Goal: Find contact information: Find contact information

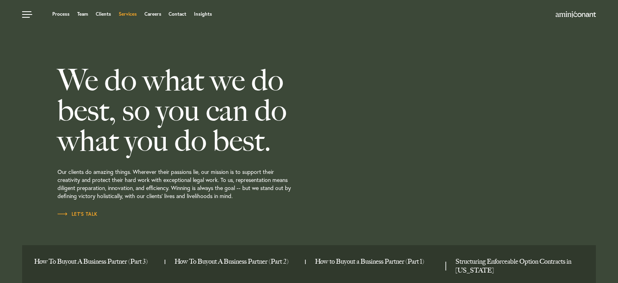
click at [135, 14] on link "Services" at bounding box center [128, 14] width 18 height 5
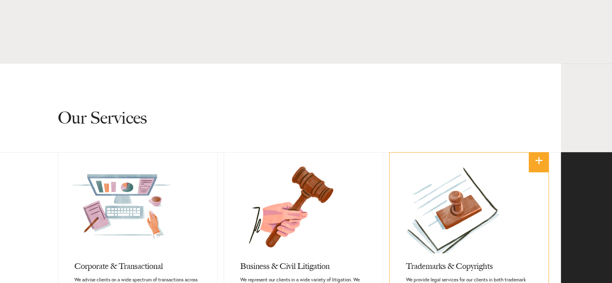
scroll to position [322, 0]
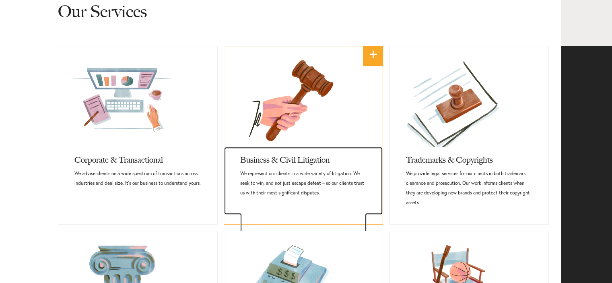
click at [306, 160] on h3 "Business & Civil Litigation" at bounding box center [303, 158] width 127 height 22
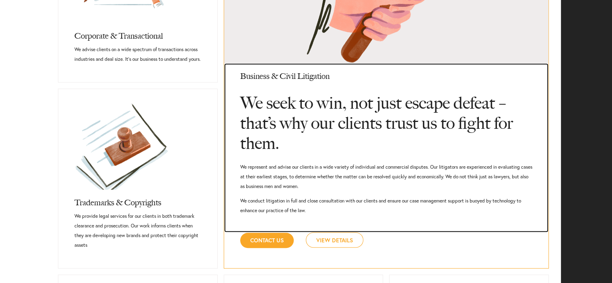
scroll to position [496, 0]
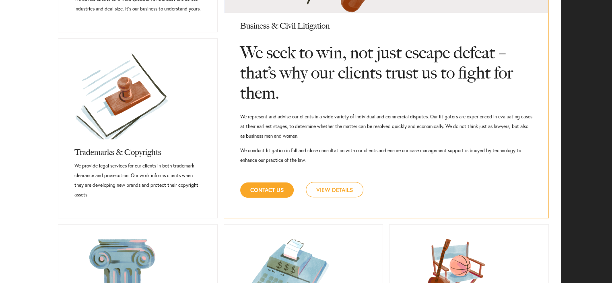
click at [331, 189] on link "View Details" at bounding box center [335, 189] width 58 height 15
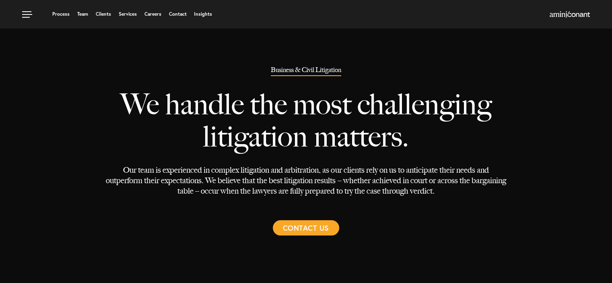
select select "Austin"
select select "Transactional and Corporate"
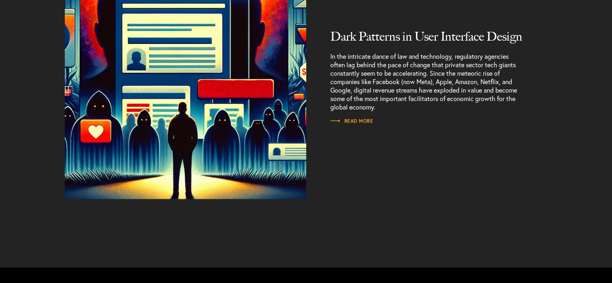
scroll to position [1650, 0]
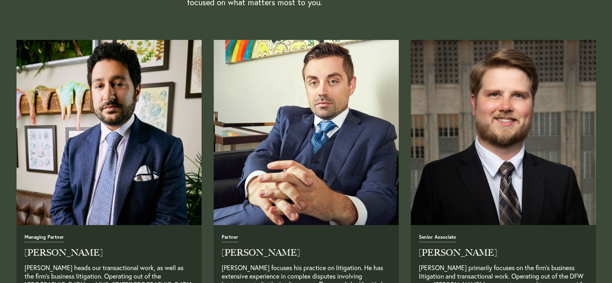
scroll to position [362, 0]
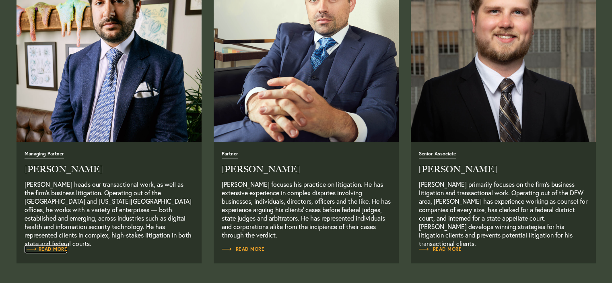
click at [52, 249] on span "Read More" at bounding box center [46, 249] width 43 height 5
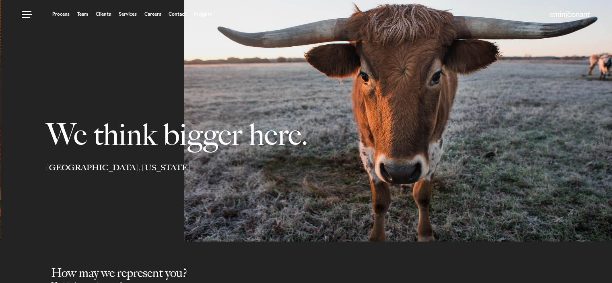
select select "Austin"
select select "Business and Civil Litigation"
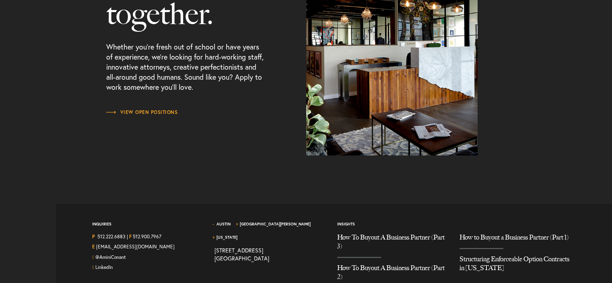
scroll to position [1096, 0]
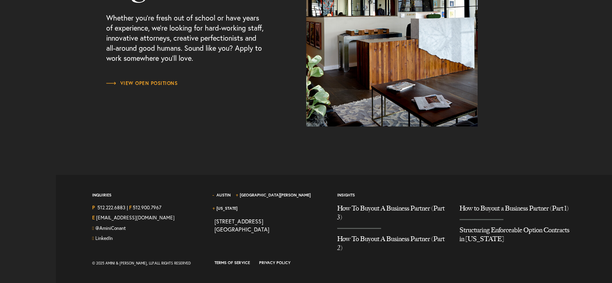
drag, startPoint x: 105, startPoint y: 262, endPoint x: 140, endPoint y: 261, distance: 35.4
click at [140, 261] on div "© 2025 Amini & Conant, LLP. All Rights Reserved" at bounding box center [147, 263] width 110 height 10
copy div "Amini & Conant, LLP"
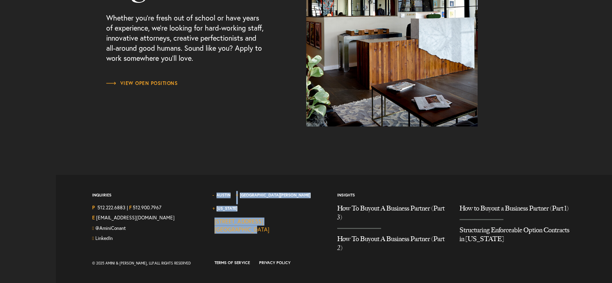
drag, startPoint x: 211, startPoint y: 206, endPoint x: 248, endPoint y: 217, distance: 37.7
click at [248, 217] on div "Austin Santa Monica New York 1204 San Antonio Street, Second Floor Austin TX 78…" at bounding box center [270, 225] width 122 height 68
click at [301, 234] on div "Austin Santa Monica New York 1204 San Antonio Street, Second Floor Austin TX 78…" at bounding box center [270, 225] width 122 height 68
click at [285, 231] on div "Austin Santa Monica New York 1204 San Antonio Street, Second Floor Austin TX 78…" at bounding box center [270, 225] width 122 height 68
drag, startPoint x: 264, startPoint y: 218, endPoint x: 215, endPoint y: 207, distance: 50.0
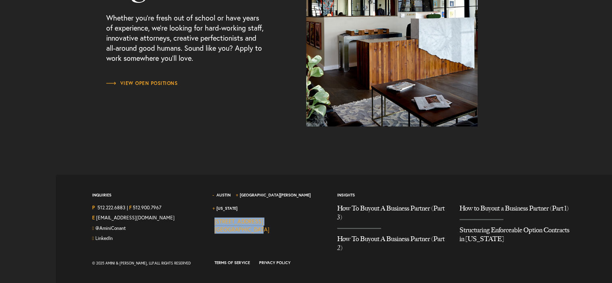
click at [215, 217] on div "1204 San Antonio Street, Second Floor Austin TX 78701" at bounding box center [242, 225] width 54 height 16
copy link "1204 San Antonio Street, Second Floor Austin TX 78701"
drag, startPoint x: 97, startPoint y: 207, endPoint x: 127, endPoint y: 207, distance: 29.8
click at [127, 207] on div "P 512.222.6883 | F 512.900.7967" at bounding box center [147, 209] width 110 height 10
copy div "512.222.6883"
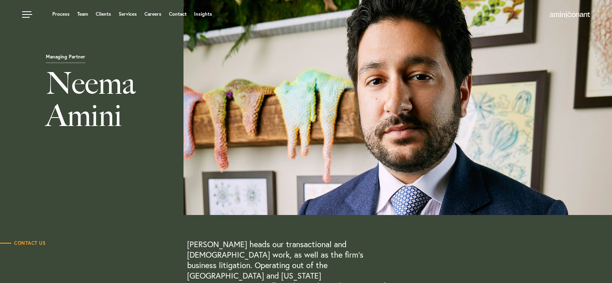
scroll to position [40, 0]
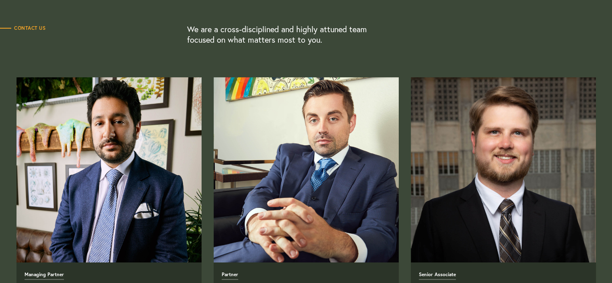
scroll to position [362, 0]
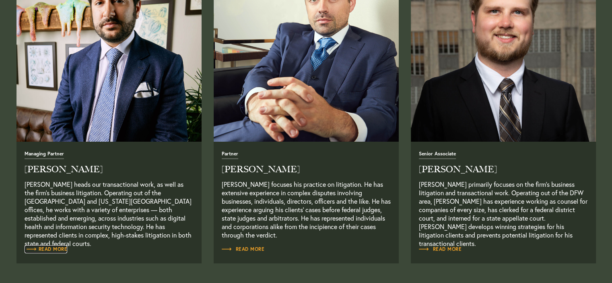
click at [46, 248] on span "Read More" at bounding box center [46, 249] width 43 height 5
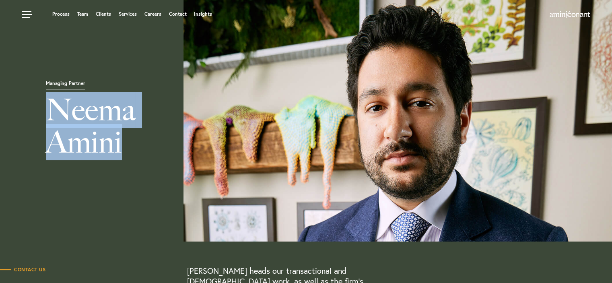
drag, startPoint x: 47, startPoint y: 109, endPoint x: 130, endPoint y: 130, distance: 85.0
click at [130, 130] on h1 "Neema Amini" at bounding box center [214, 128] width 429 height 68
copy h1 "Neema Amini"
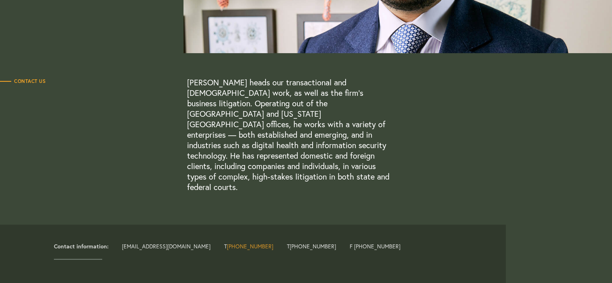
scroll to position [201, 0]
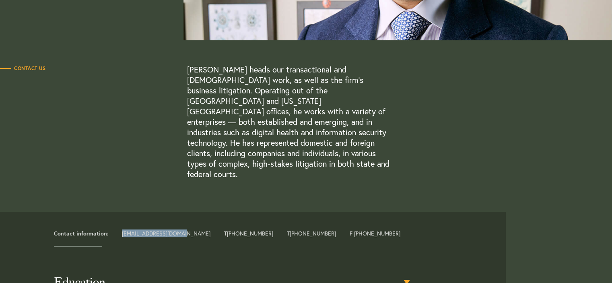
drag, startPoint x: 116, startPoint y: 211, endPoint x: 183, endPoint y: 210, distance: 66.8
click at [183, 230] on div "Contact information: neema@aminiconant.com T +1 512 333 4111 T +1 212 831 7216 …" at bounding box center [277, 234] width 459 height 8
copy link "neema@aminiconant.com"
